Goal: Transaction & Acquisition: Book appointment/travel/reservation

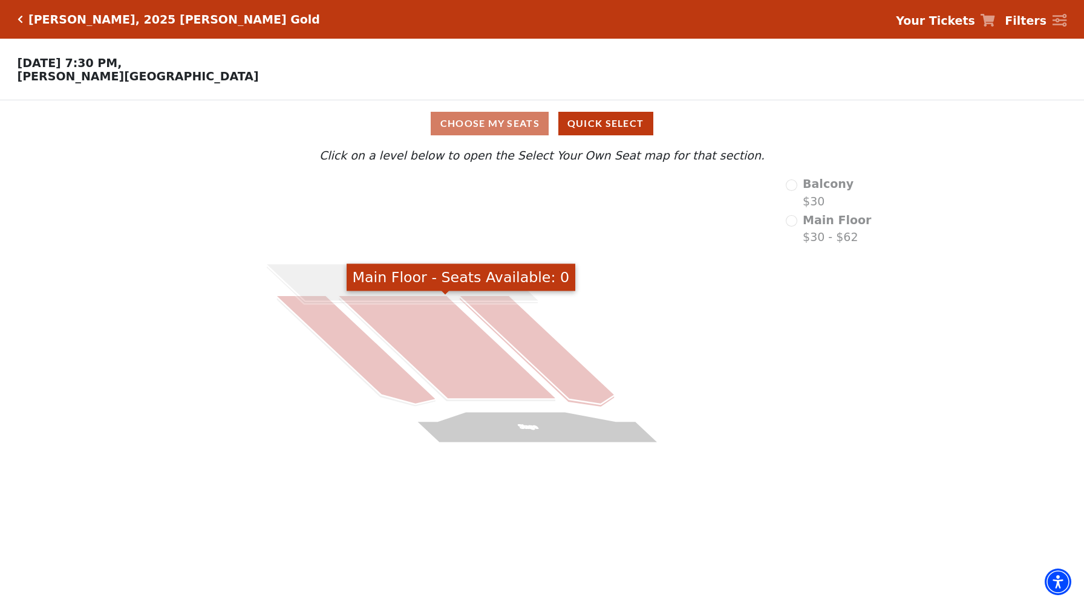
click at [483, 389] on icon at bounding box center [447, 348] width 217 height 104
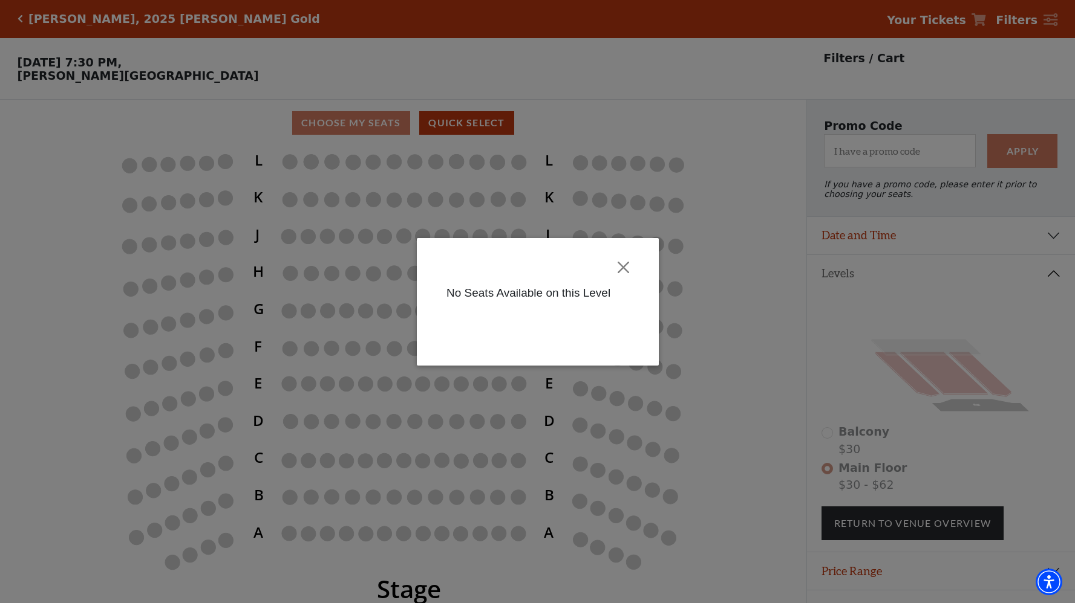
scroll to position [27, 0]
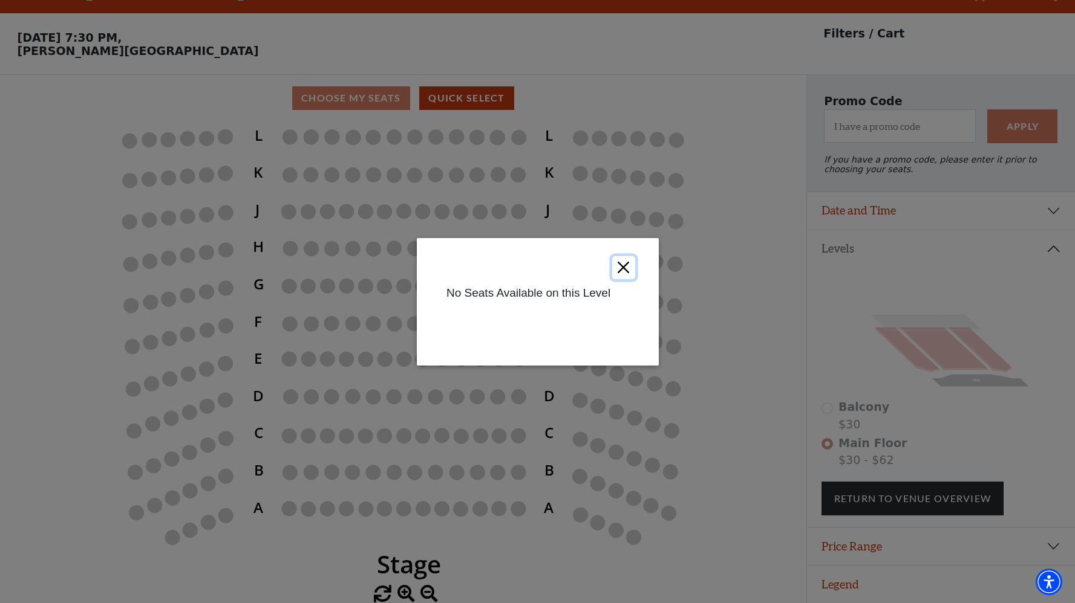
click at [623, 267] on button "Close" at bounding box center [622, 267] width 23 height 23
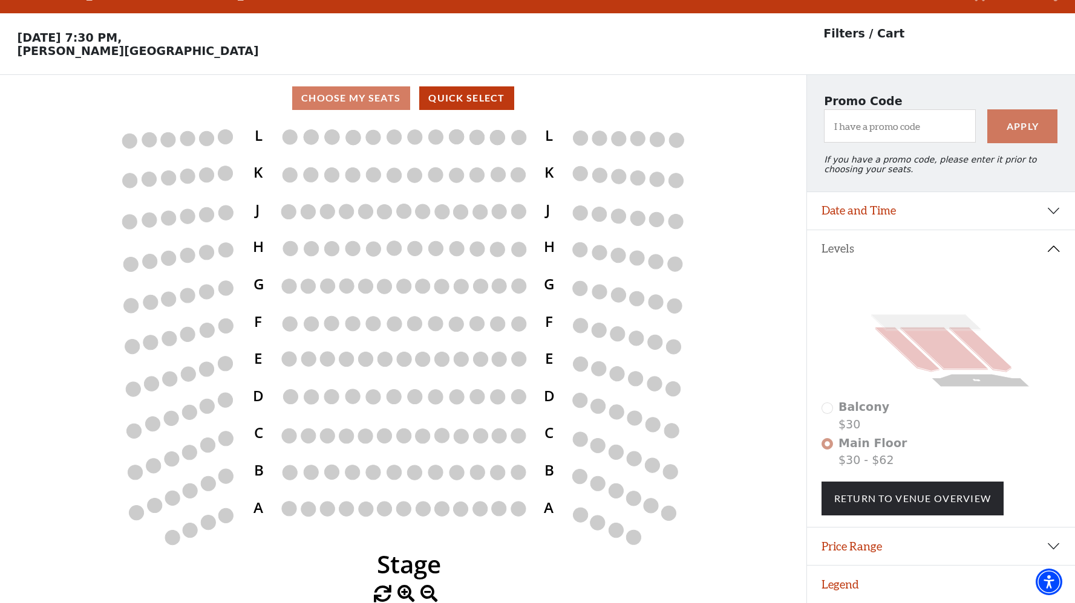
click at [875, 409] on span "Balcony" at bounding box center [863, 406] width 51 height 13
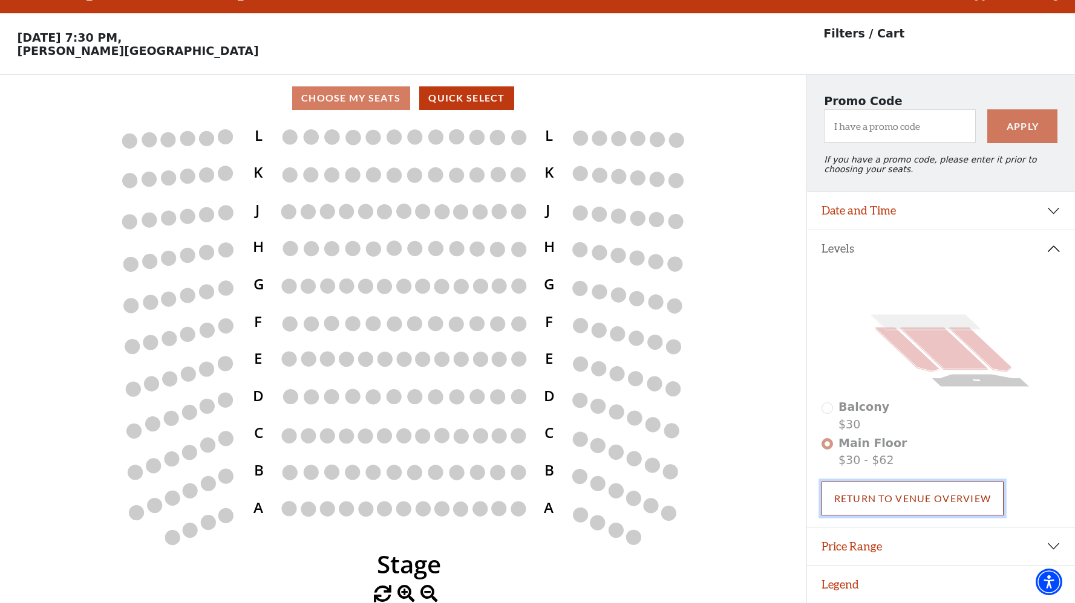
click at [893, 489] on link "Return To Venue Overview" at bounding box center [912, 499] width 183 height 34
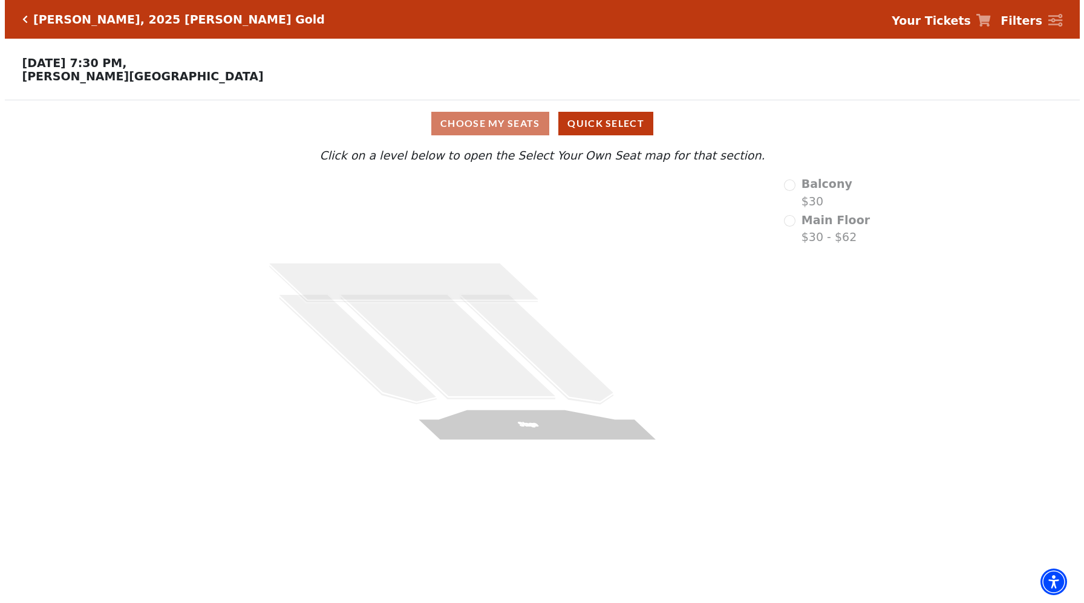
scroll to position [0, 0]
click at [796, 183] on div "Balcony $30" at bounding box center [828, 192] width 86 height 34
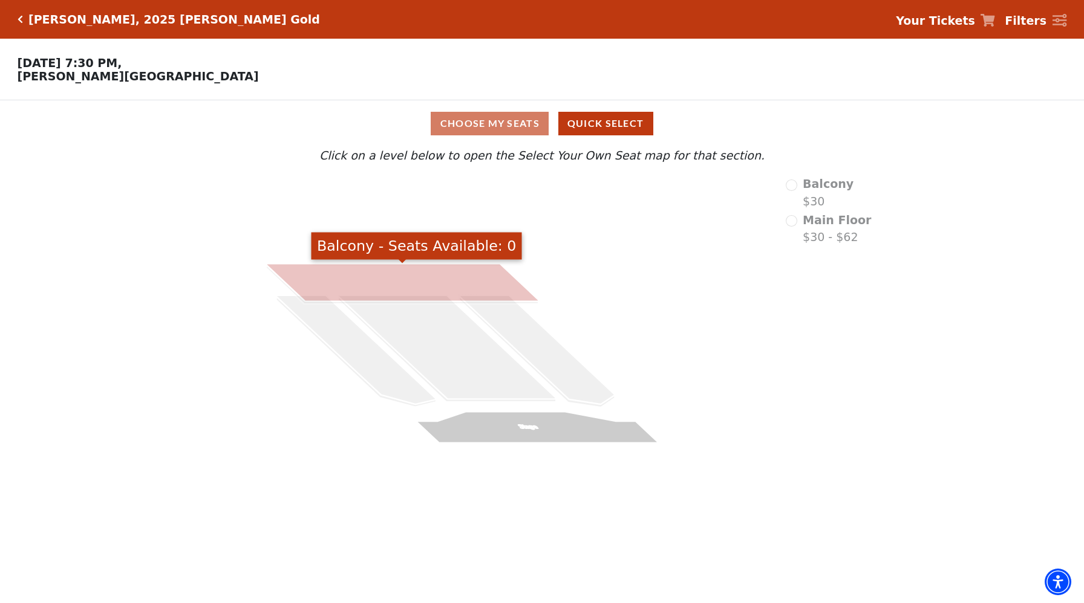
click at [330, 275] on icon at bounding box center [402, 283] width 272 height 38
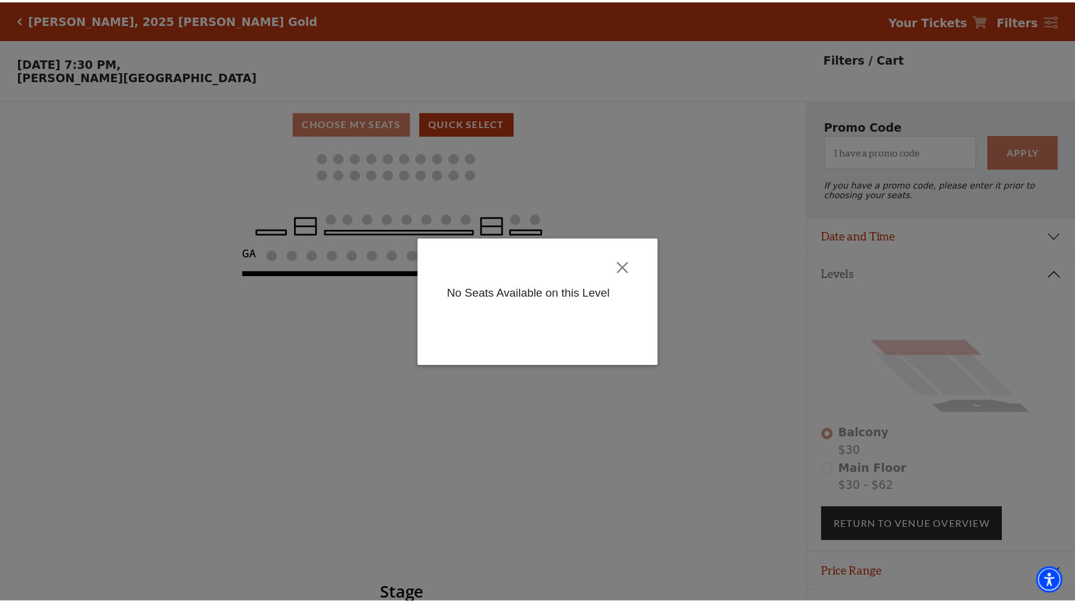
scroll to position [27, 0]
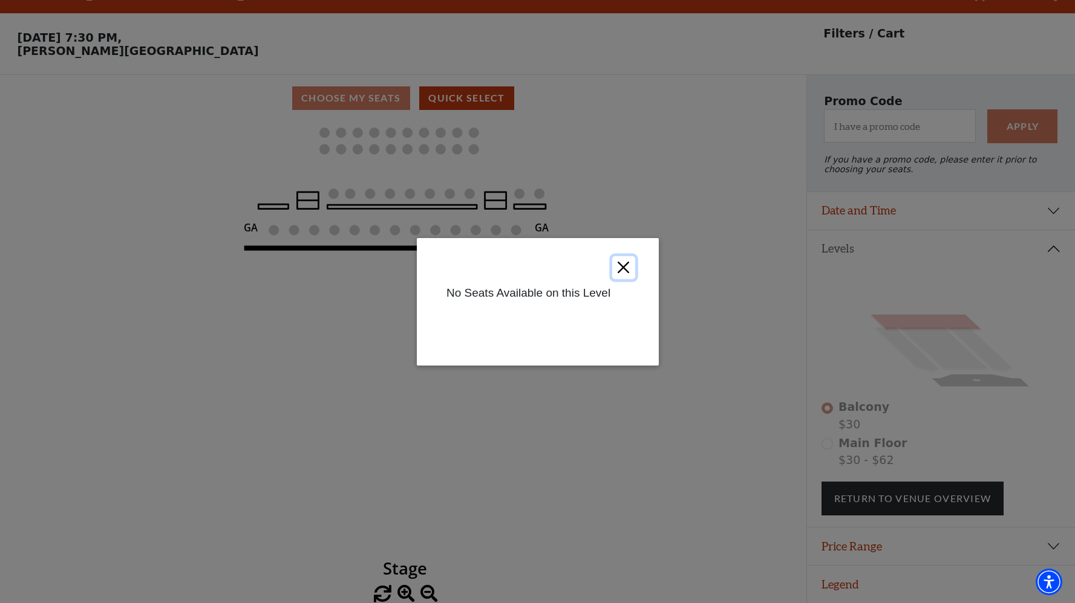
click at [621, 266] on button "Close" at bounding box center [622, 267] width 23 height 23
